Goal: Register for event/course

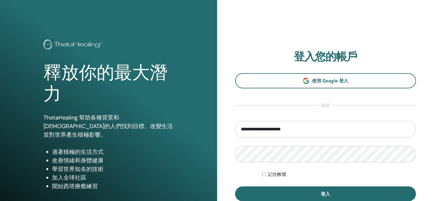
type input "**********"
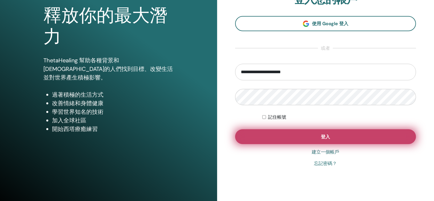
click at [305, 137] on button "登入" at bounding box center [325, 136] width 181 height 15
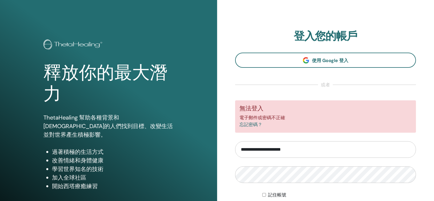
click at [270, 150] on input "**********" at bounding box center [325, 149] width 181 height 17
type input "**********"
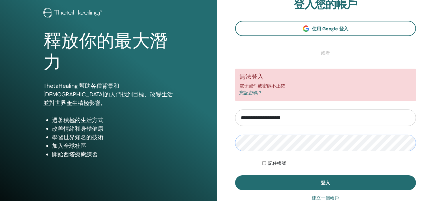
scroll to position [73, 0]
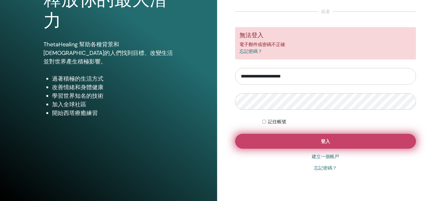
click at [329, 140] on font "登入" at bounding box center [325, 141] width 9 height 6
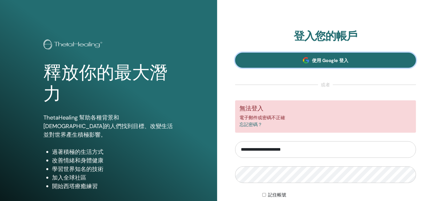
click at [326, 58] on font "使用 Google 登入" at bounding box center [330, 60] width 36 height 6
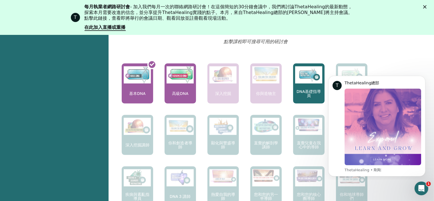
scroll to position [186, 0]
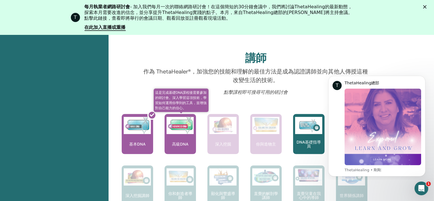
click at [181, 142] on font "高級DNA" at bounding box center [180, 143] width 16 height 5
click at [179, 124] on img at bounding box center [180, 125] width 27 height 17
click at [176, 142] on font "高級DNA" at bounding box center [180, 143] width 16 height 5
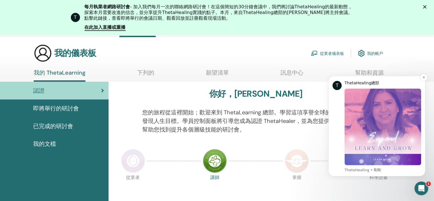
scroll to position [72, 0]
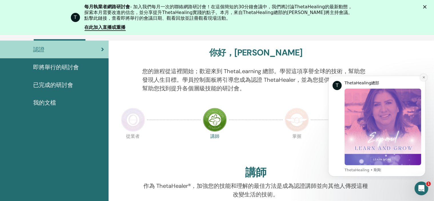
click at [424, 77] on icon "解除通知" at bounding box center [423, 76] width 3 height 3
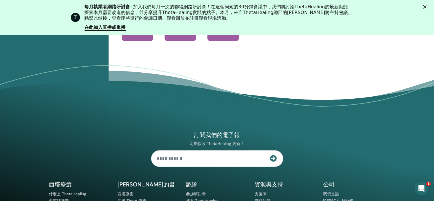
scroll to position [727, 0]
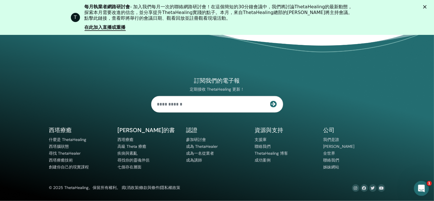
click at [419, 185] on icon "開啟 Intercom Messenger" at bounding box center [420, 187] width 9 height 9
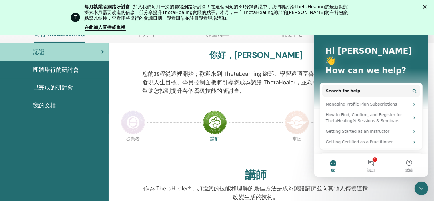
scroll to position [18, 0]
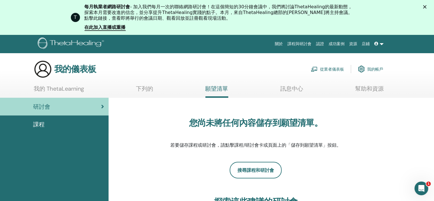
click at [49, 88] on font "我的 ThetaLearning" at bounding box center [59, 88] width 50 height 7
click at [279, 43] on font "關於" at bounding box center [279, 43] width 8 height 5
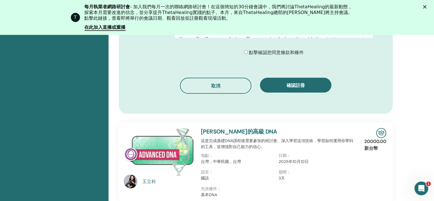
scroll to position [357, 0]
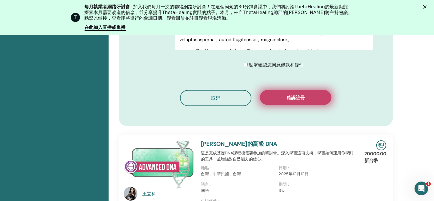
click at [303, 95] on font "確認註冊" at bounding box center [296, 98] width 18 height 6
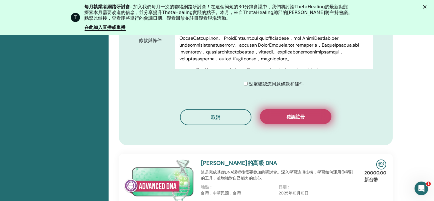
click at [290, 115] on font "確認註冊" at bounding box center [296, 117] width 18 height 6
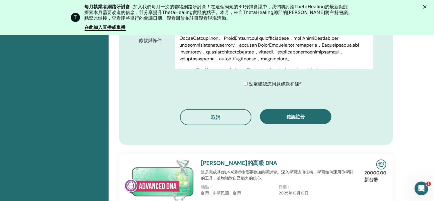
click at [427, 8] on icon "關閉" at bounding box center [424, 6] width 3 height 3
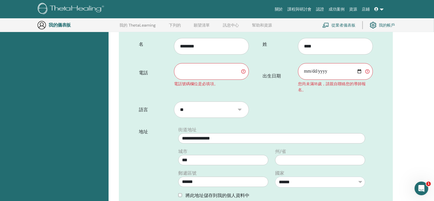
scroll to position [71, 0]
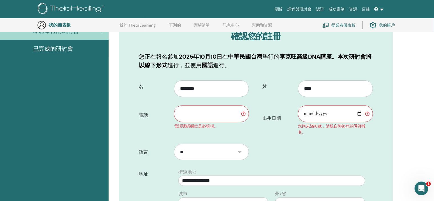
click at [212, 114] on input "text" at bounding box center [211, 113] width 75 height 17
type input "**********"
click at [359, 112] on input "出生日期" at bounding box center [335, 113] width 75 height 17
type input "**********"
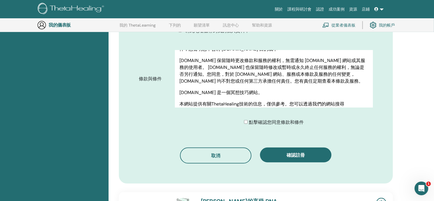
scroll to position [299, 0]
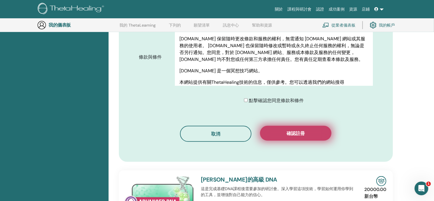
click at [309, 133] on button "確認註冊" at bounding box center [295, 133] width 71 height 15
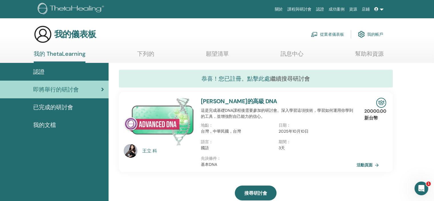
click at [262, 78] on font "恭喜！您已註冊。點擊此處" at bounding box center [235, 78] width 69 height 7
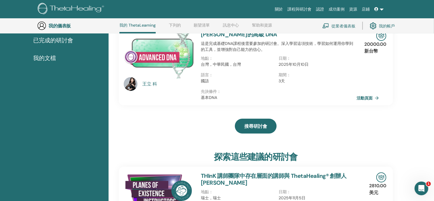
scroll to position [72, 0]
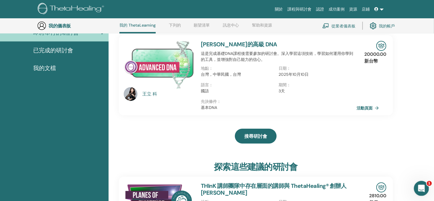
click at [422, 187] on icon "開啟 Intercom Messenger" at bounding box center [420, 187] width 9 height 9
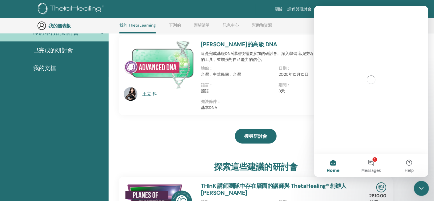
scroll to position [0, 0]
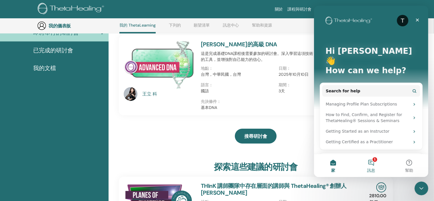
click at [370, 165] on button "1 訊息" at bounding box center [371, 165] width 38 height 23
